Goal: Task Accomplishment & Management: Manage account settings

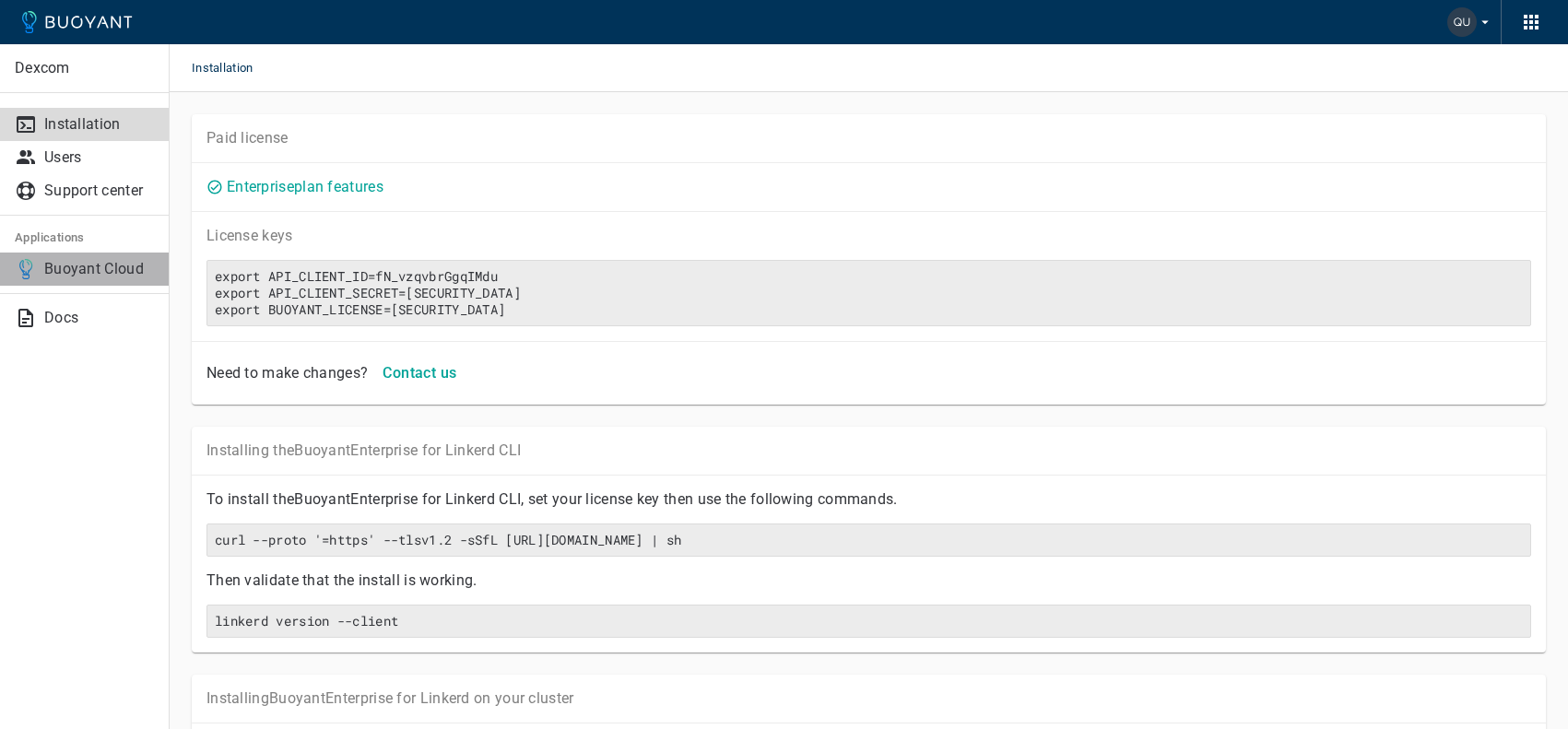
click at [74, 271] on p "Buoyant Cloud" at bounding box center [98, 268] width 110 height 18
click at [142, 401] on div "Dexcom Installation Users Support center Applications Buoyant Cloud Docs" at bounding box center [85, 364] width 170 height 729
click at [68, 158] on p "Users" at bounding box center [98, 157] width 110 height 18
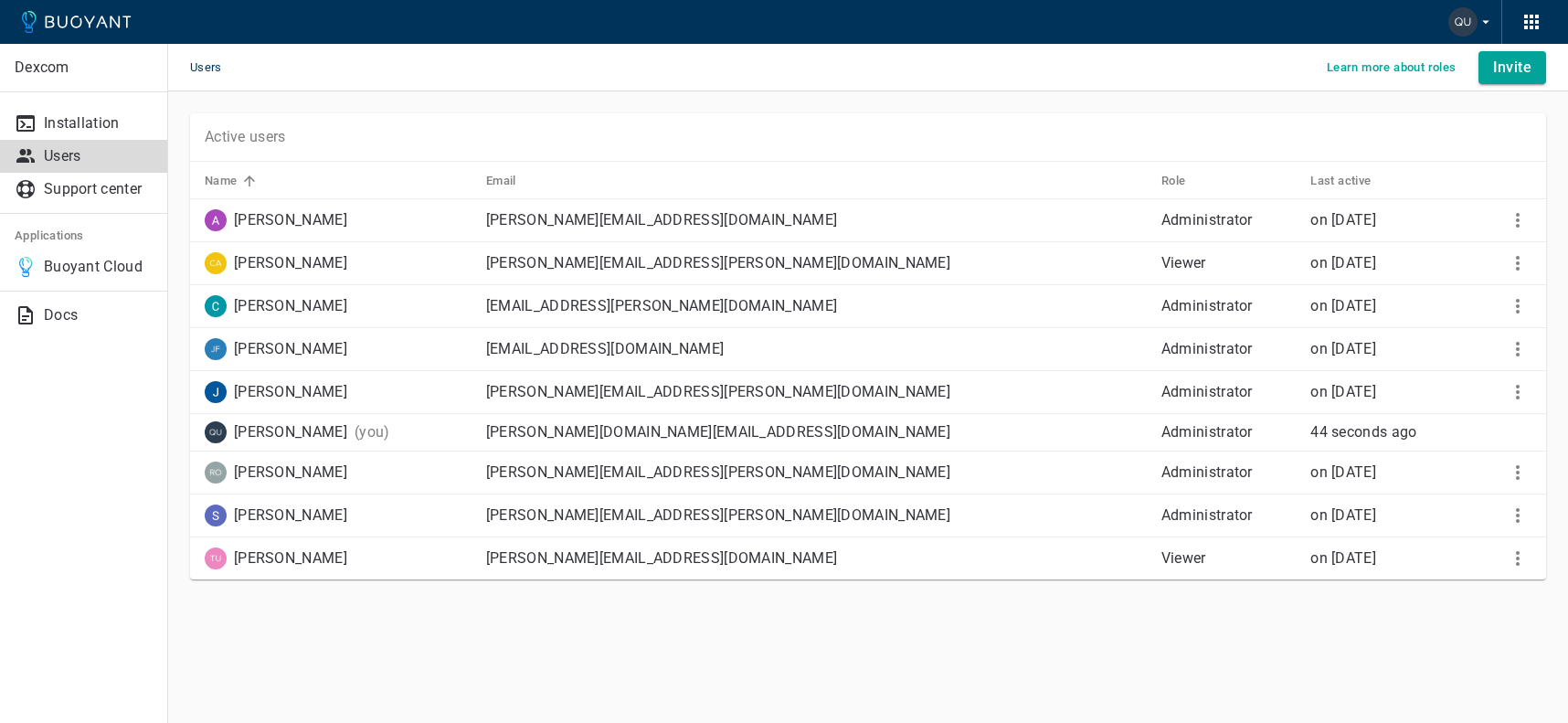
click at [1489, 20] on icon "button" at bounding box center [1486, 21] width 16 height 16
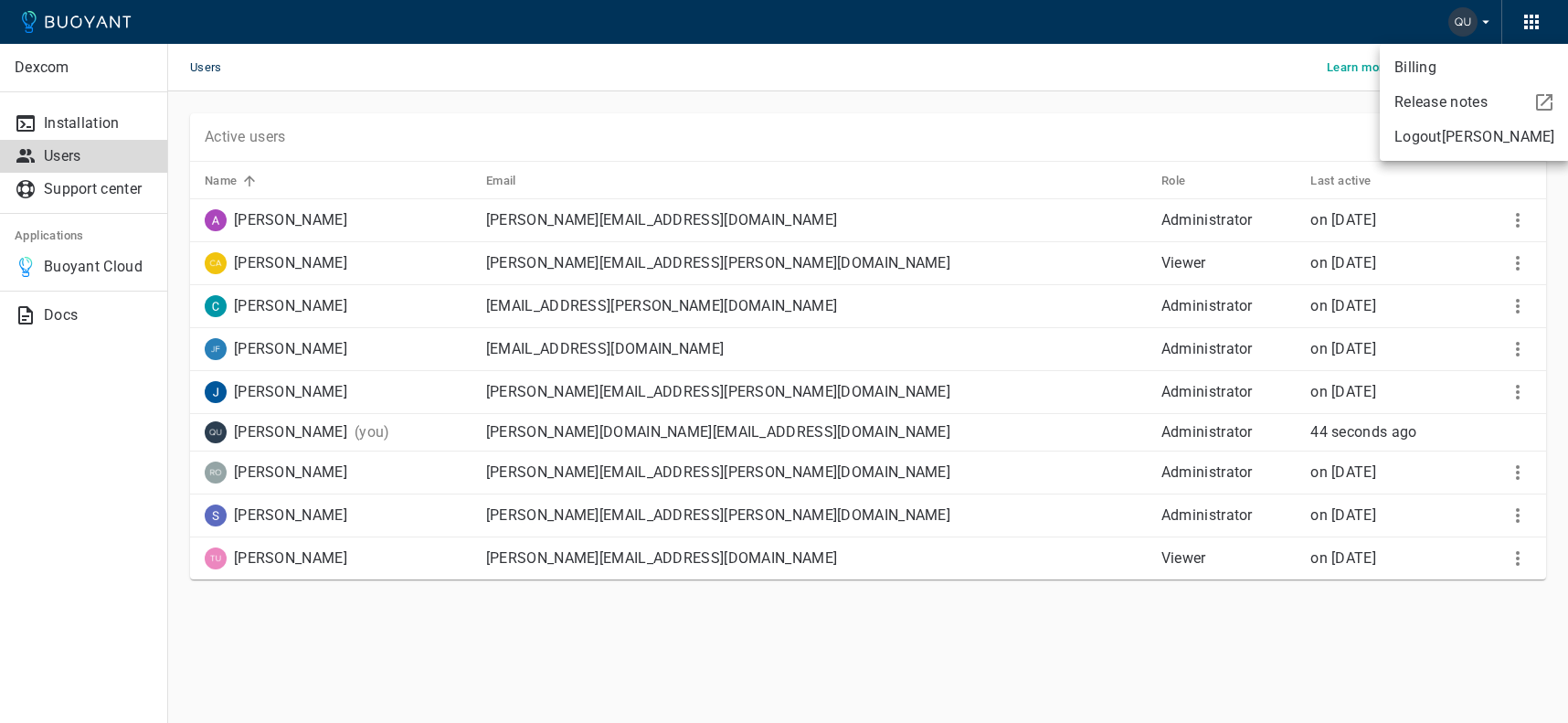
click at [886, 70] on div at bounding box center [784, 362] width 1568 height 723
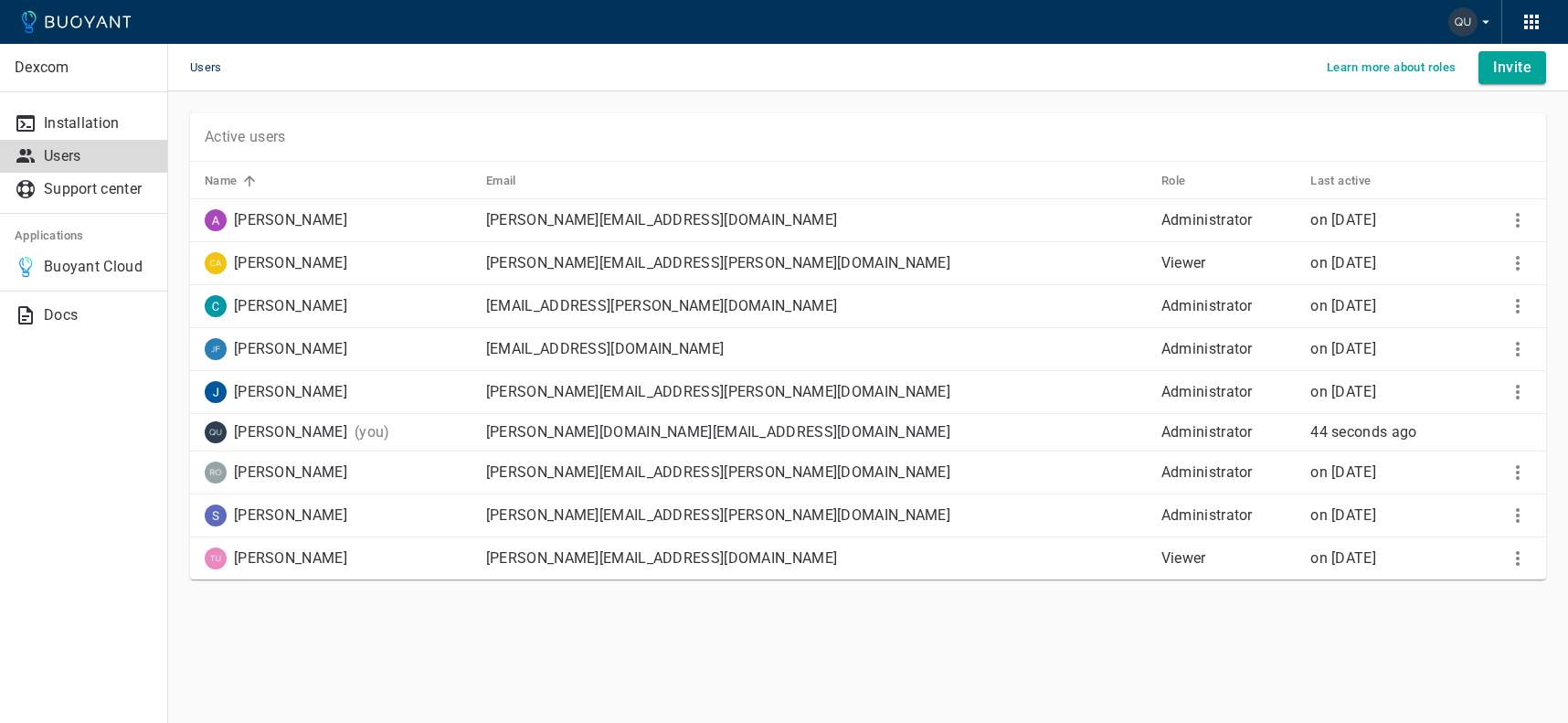
click at [373, 267] on div "[PERSON_NAME]" at bounding box center [335, 259] width 274 height 29
click at [1526, 258] on icon "More" at bounding box center [1517, 263] width 22 height 22
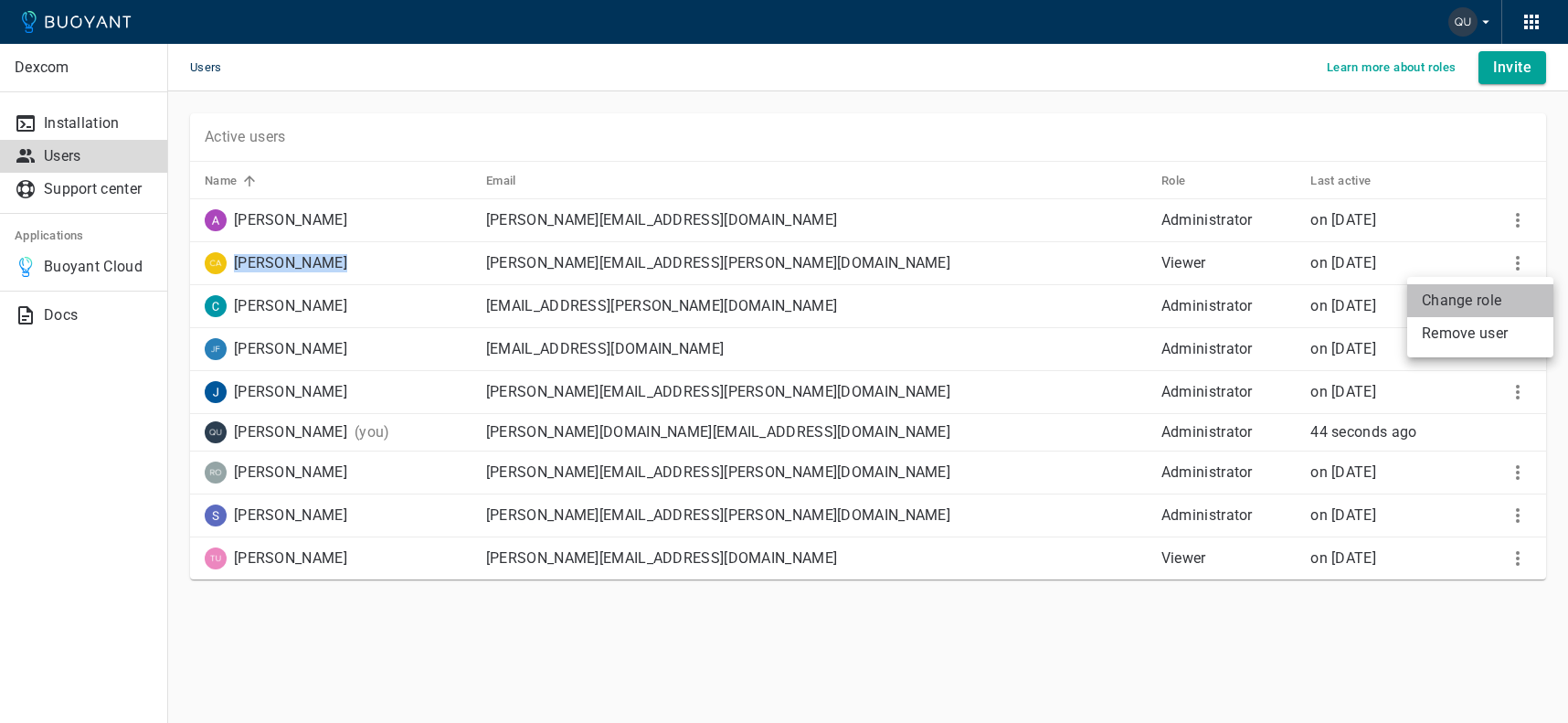
click at [1496, 296] on p "Change role" at bounding box center [1481, 300] width 117 height 18
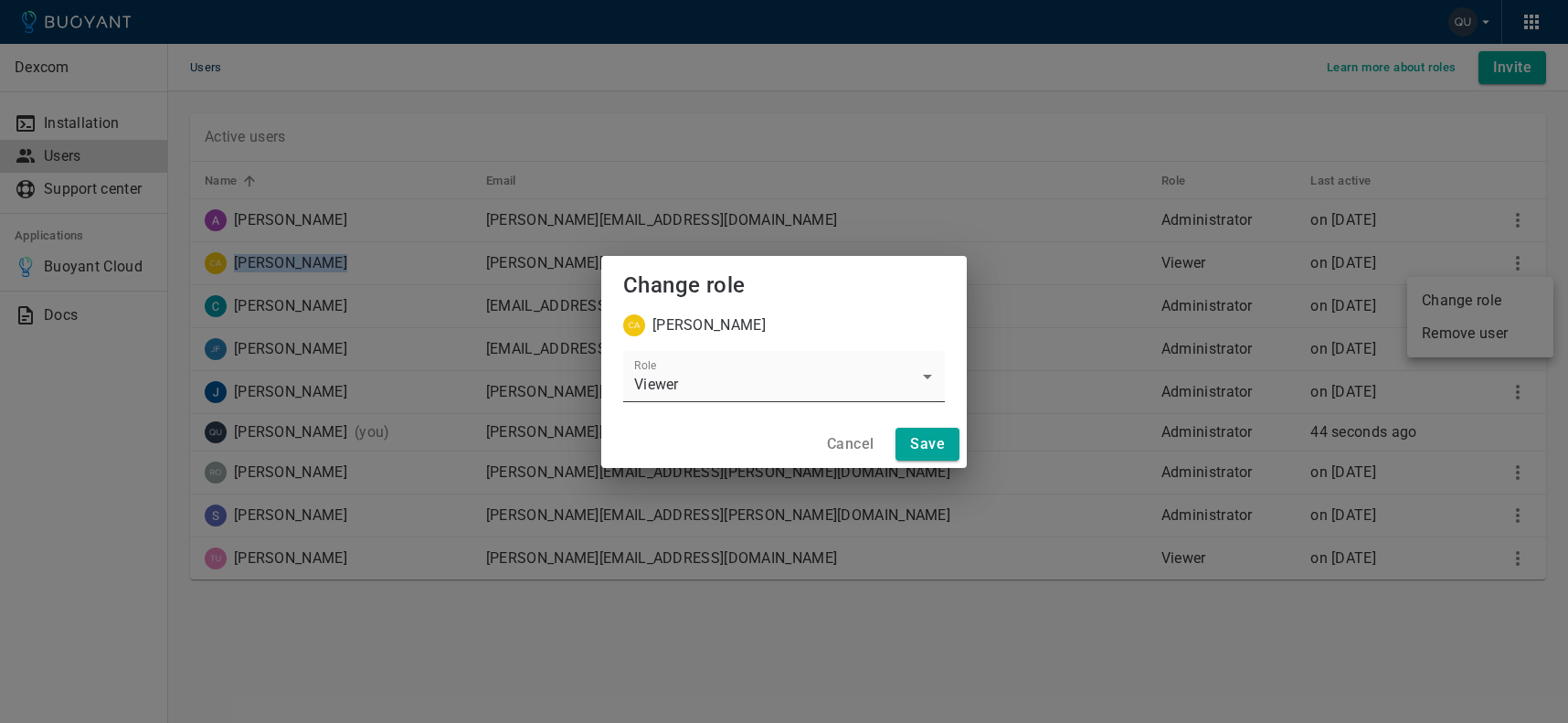
click at [928, 375] on body "Dexcom Installation Users Support center Applications Buoyant Cloud Docs Users …" at bounding box center [784, 362] width 1568 height 723
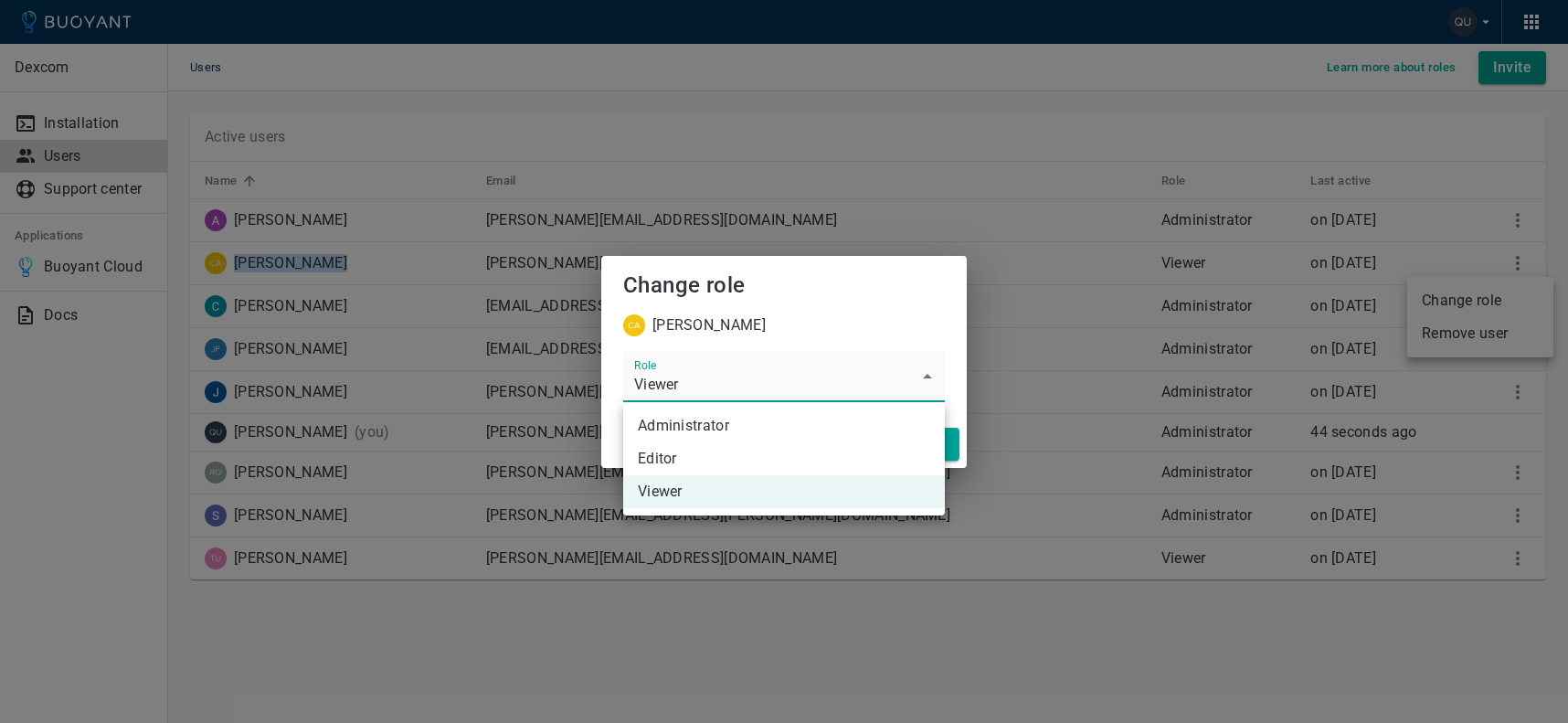
click at [688, 431] on li "Administrator" at bounding box center [784, 426] width 322 height 33
type input "Administrator"
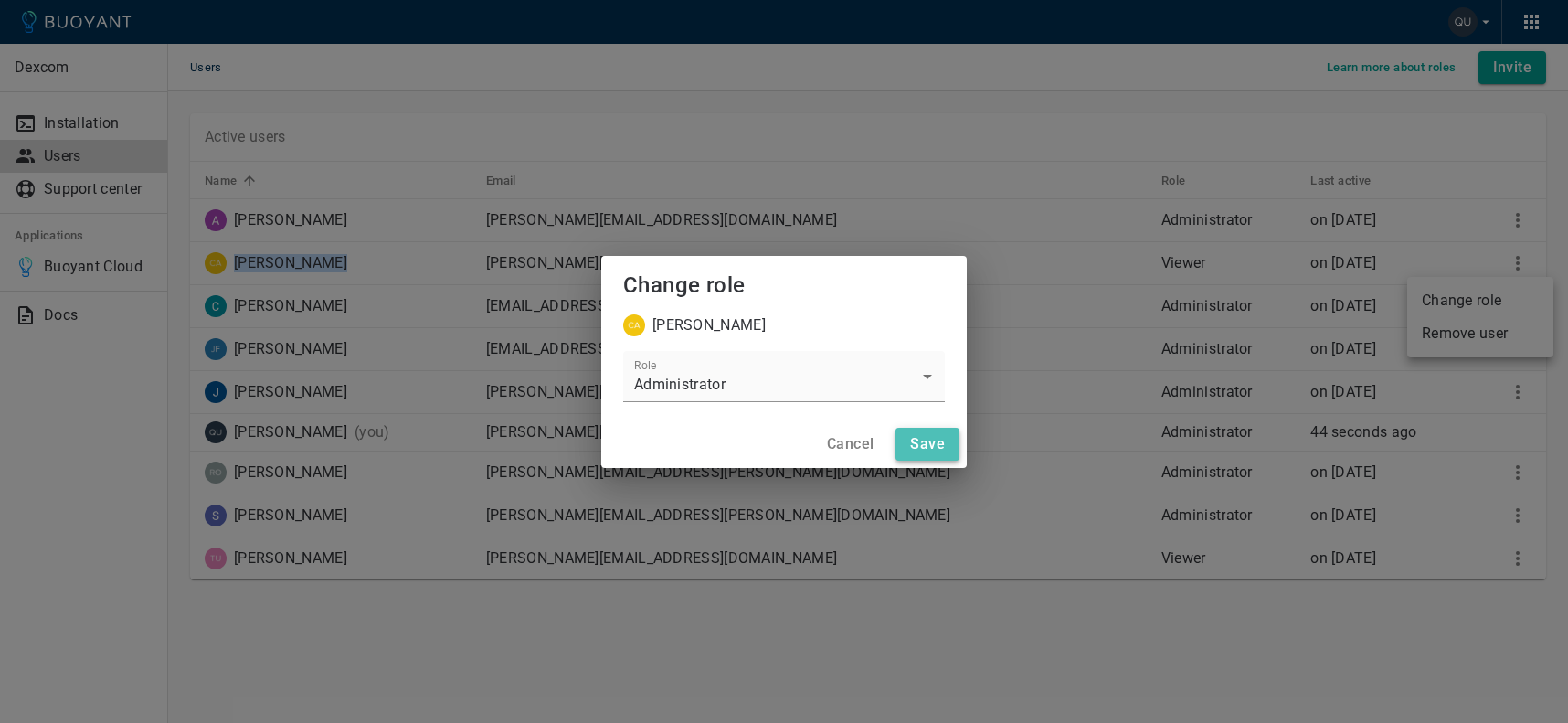
click at [935, 447] on h4 "Save" at bounding box center [927, 444] width 35 height 18
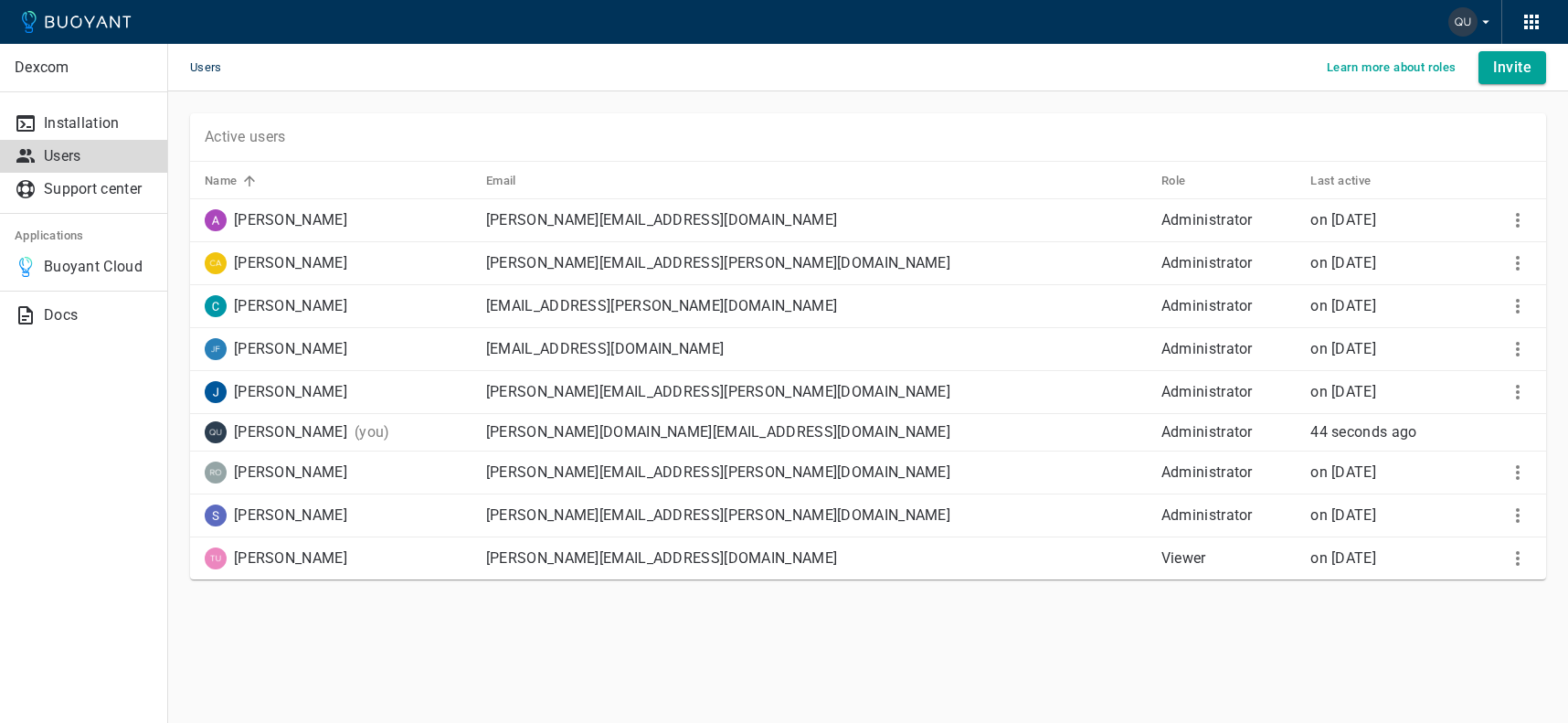
click at [571, 101] on div "Active users Name Email Role Last active [PERSON_NAME] Iqbal [EMAIL_ADDRESS][DO…" at bounding box center [868, 372] width 1400 height 561
click at [1519, 268] on icon "More" at bounding box center [1517, 263] width 22 height 22
click at [800, 105] on div at bounding box center [784, 362] width 1568 height 723
click at [800, 117] on div "Active users" at bounding box center [868, 137] width 1356 height 48
click at [88, 194] on p "Support center" at bounding box center [97, 188] width 109 height 18
